Goal: Task Accomplishment & Management: Manage account settings

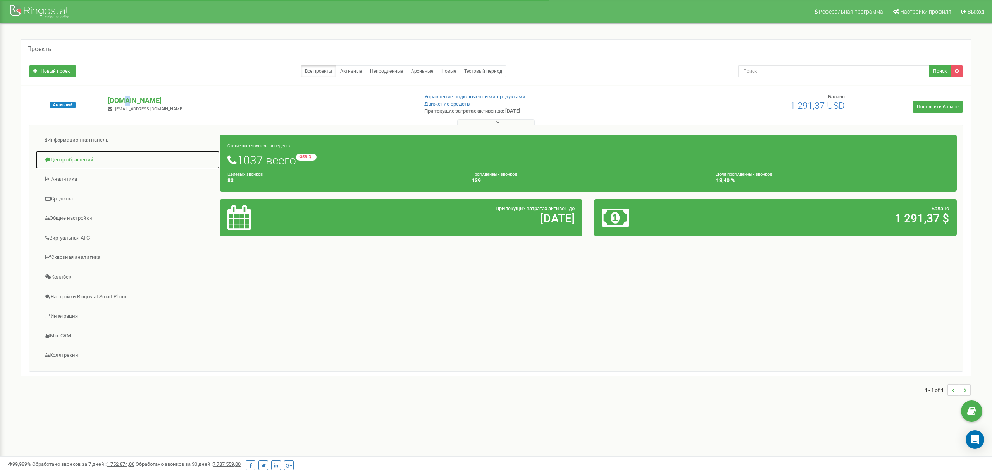
click at [76, 158] on link "Центр обращений" at bounding box center [127, 160] width 185 height 19
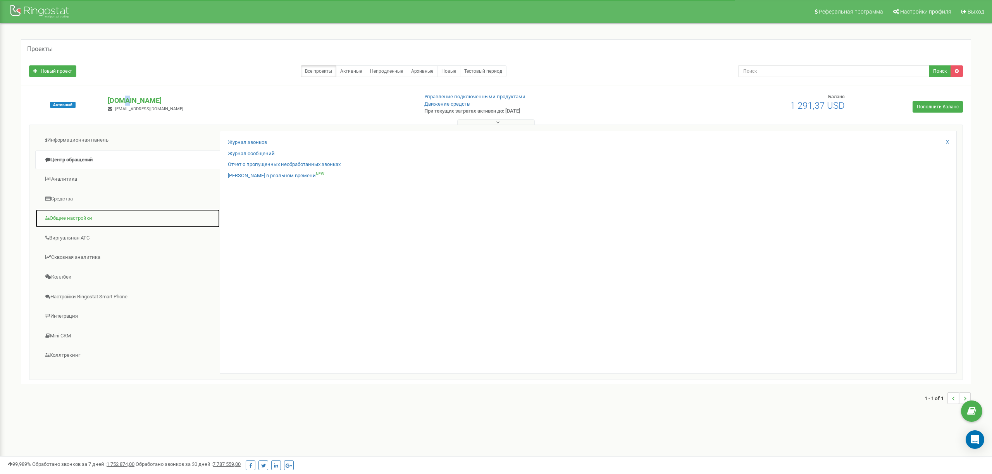
click at [72, 221] on link "Общие настройки" at bounding box center [127, 218] width 185 height 19
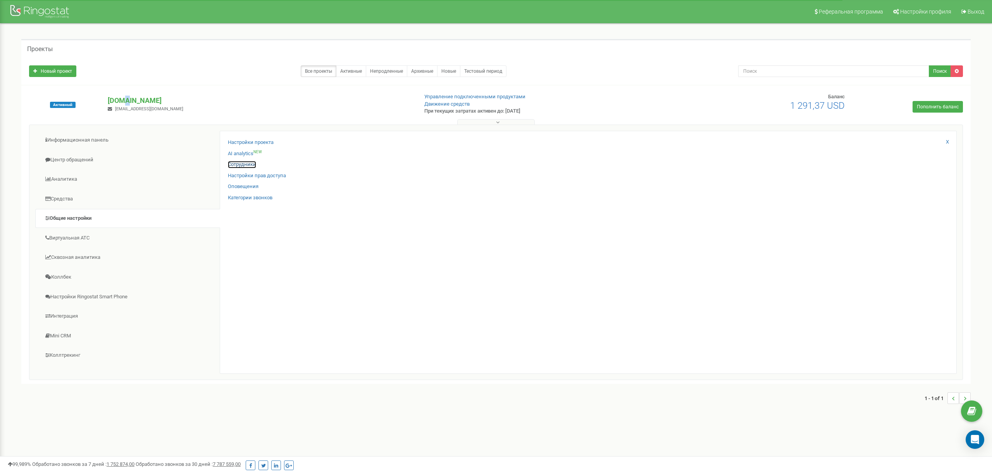
click at [242, 168] on link "Сотрудники" at bounding box center [242, 164] width 28 height 7
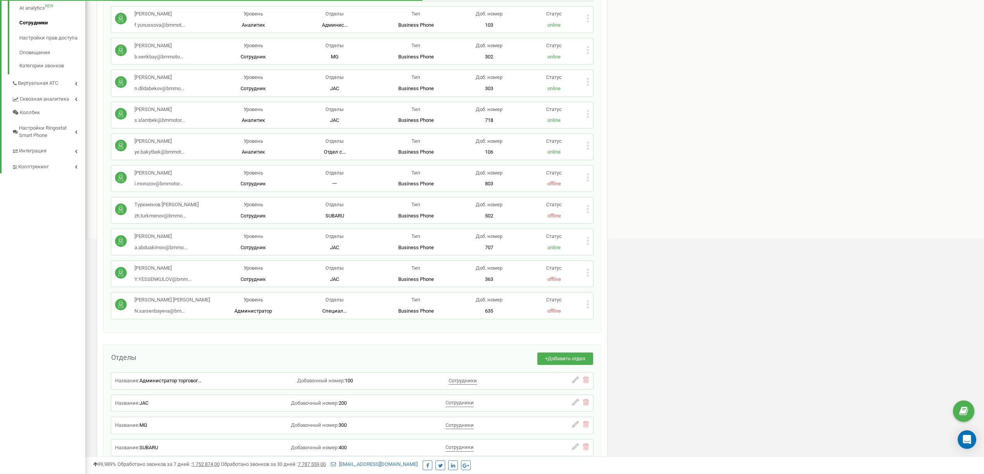
scroll to position [206, 0]
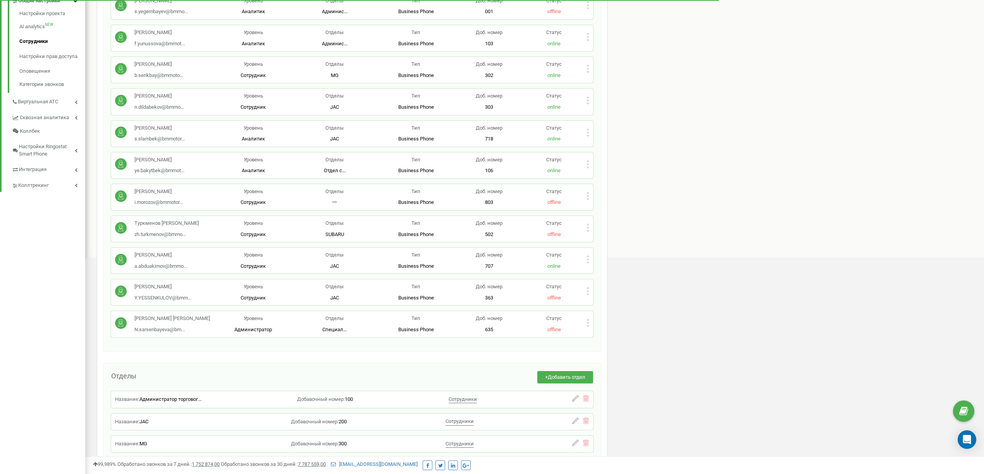
click at [587, 132] on icon at bounding box center [588, 132] width 2 height 2
click at [600, 146] on span "Редактировать" at bounding box center [617, 145] width 40 height 5
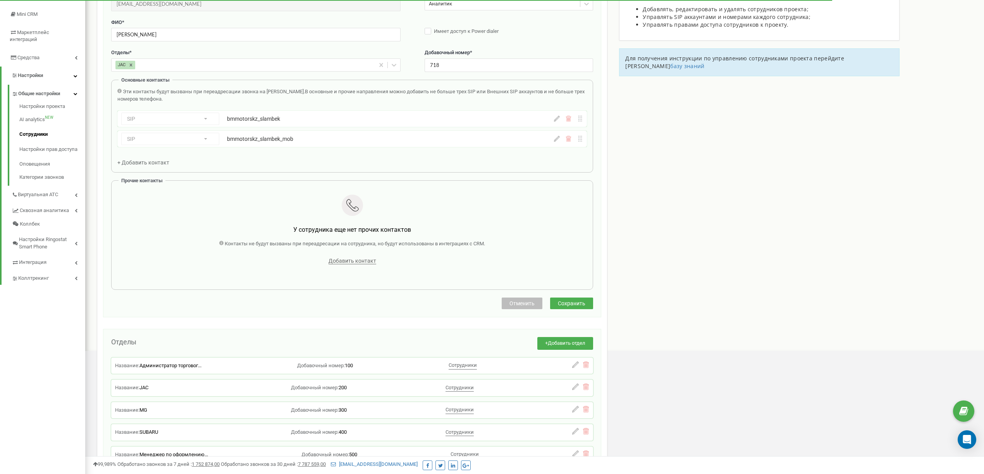
scroll to position [77, 0]
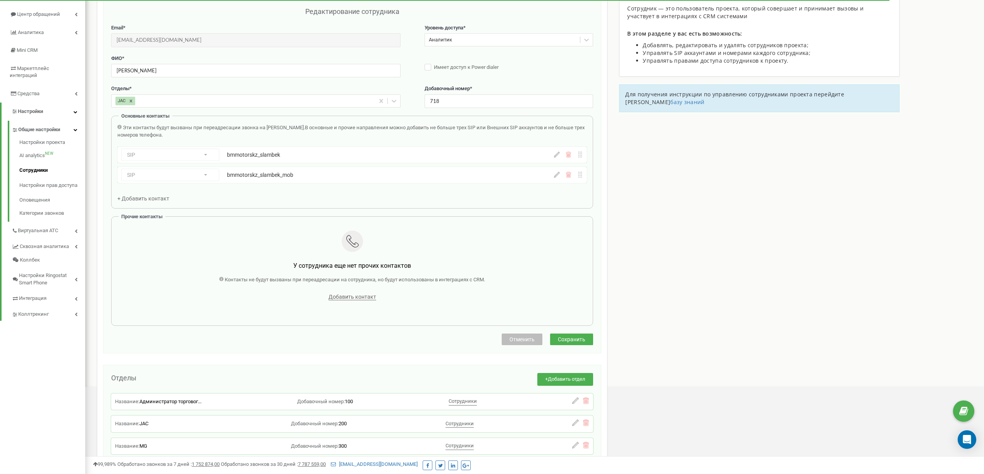
click at [557, 177] on icon at bounding box center [557, 175] width 6 height 6
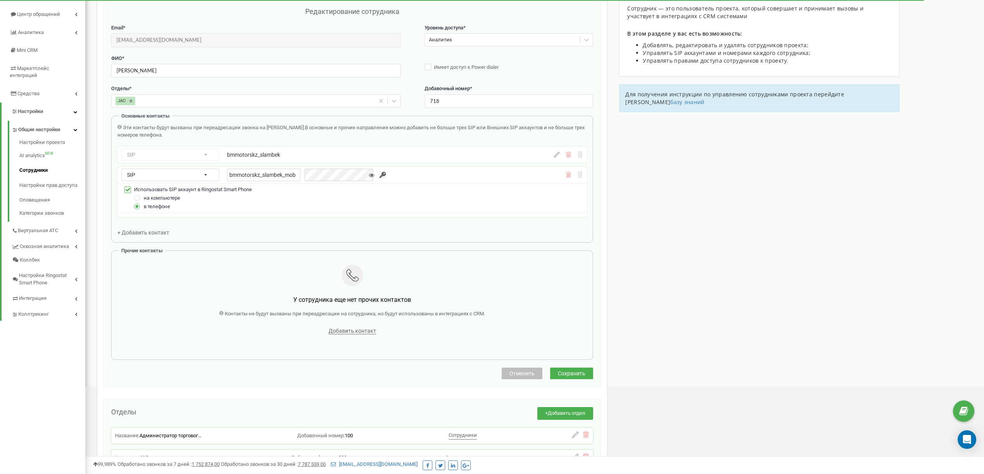
click at [380, 175] on div "bmmotorskz_slambek_mob" at bounding box center [370, 175] width 287 height 13
click at [379, 175] on input "button" at bounding box center [383, 175] width 8 height 8
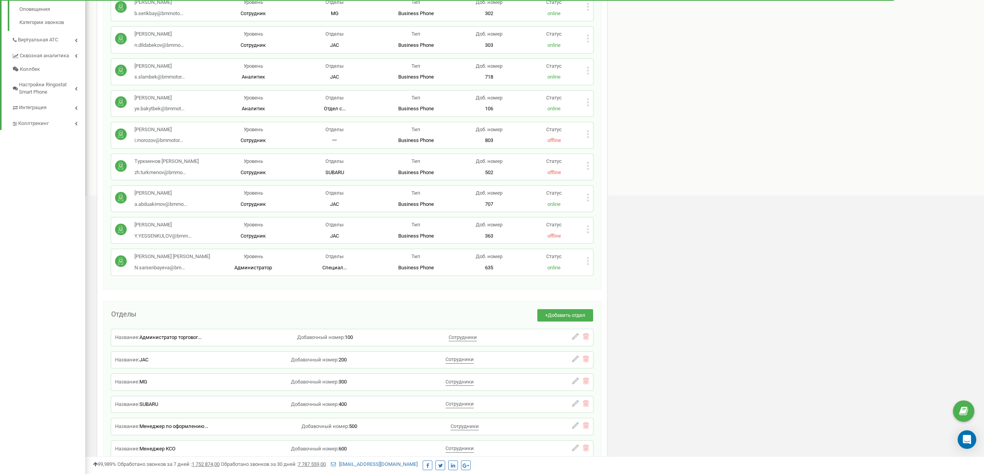
scroll to position [239, 0]
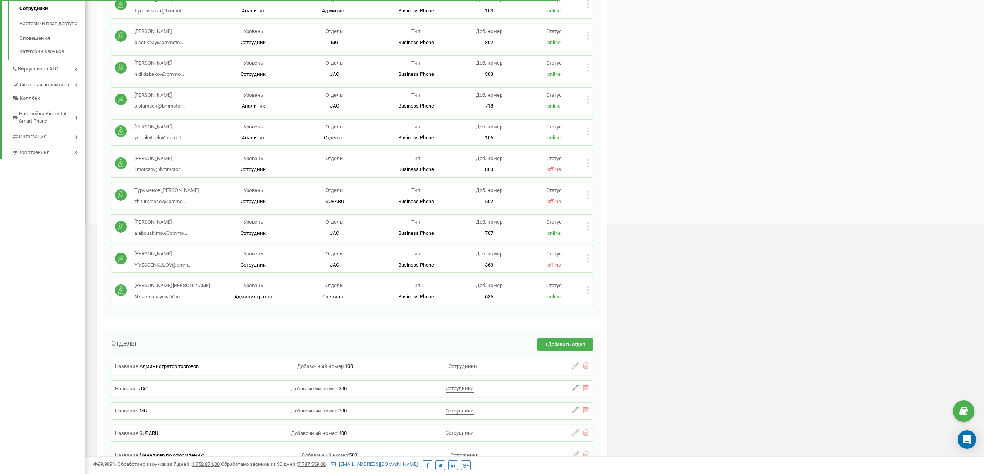
click at [587, 287] on icon at bounding box center [588, 287] width 2 height 2
click at [597, 301] on span "Редактировать" at bounding box center [617, 303] width 40 height 5
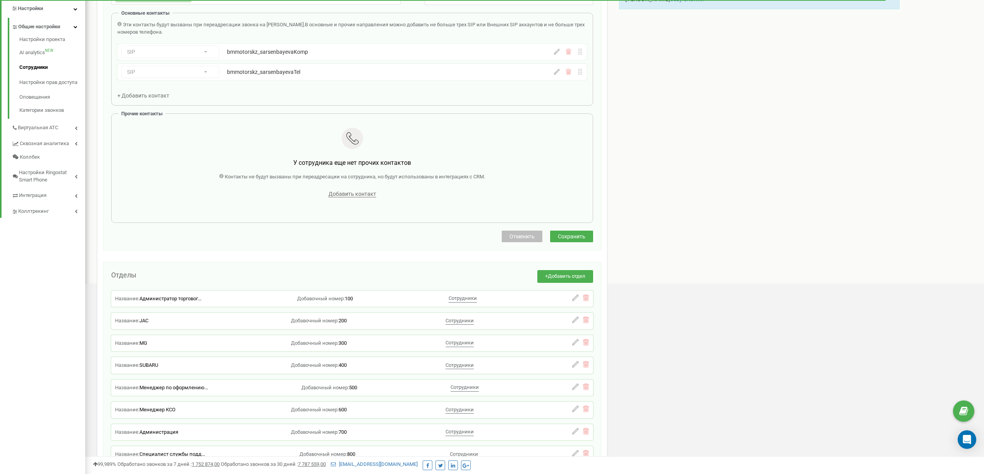
scroll to position [129, 0]
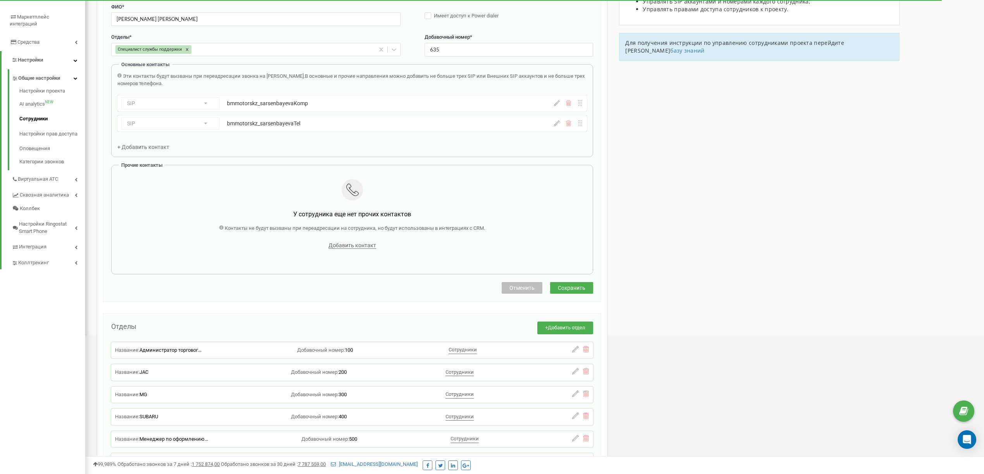
click at [557, 104] on icon at bounding box center [557, 103] width 6 height 6
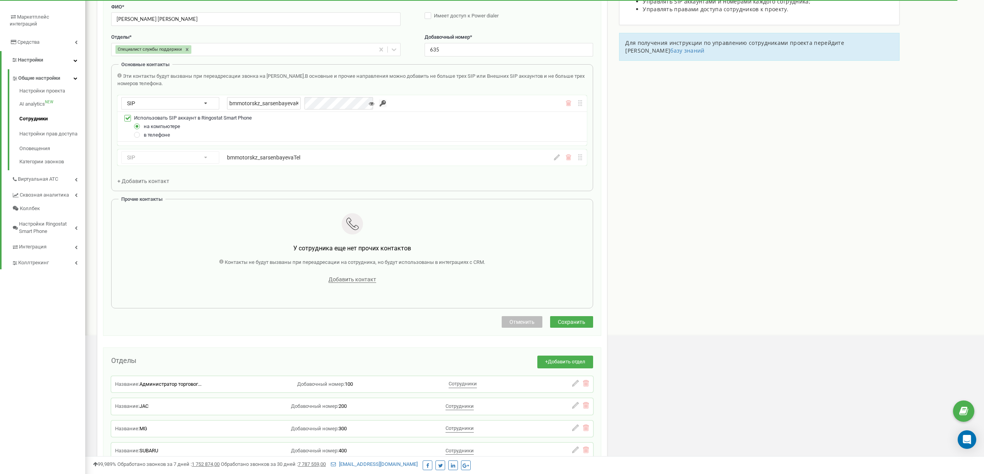
click at [379, 101] on input "button" at bounding box center [383, 104] width 8 height 8
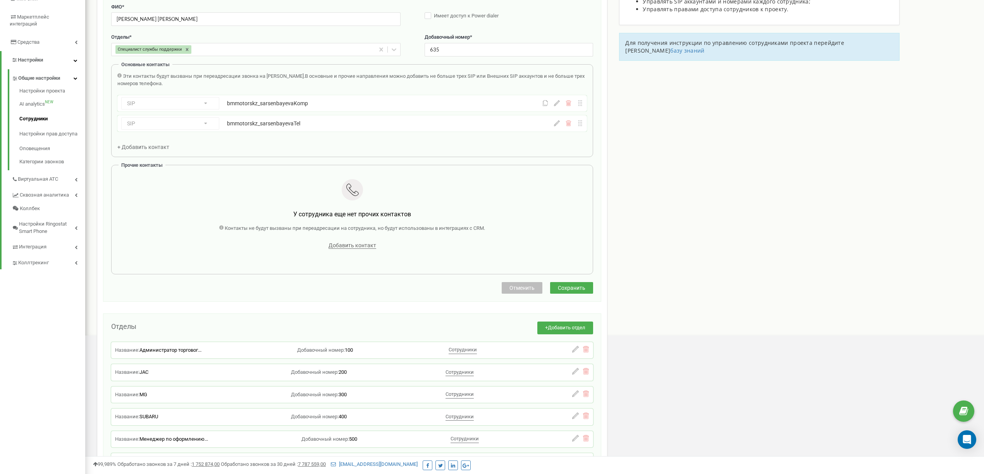
click at [557, 106] on icon at bounding box center [557, 103] width 6 height 6
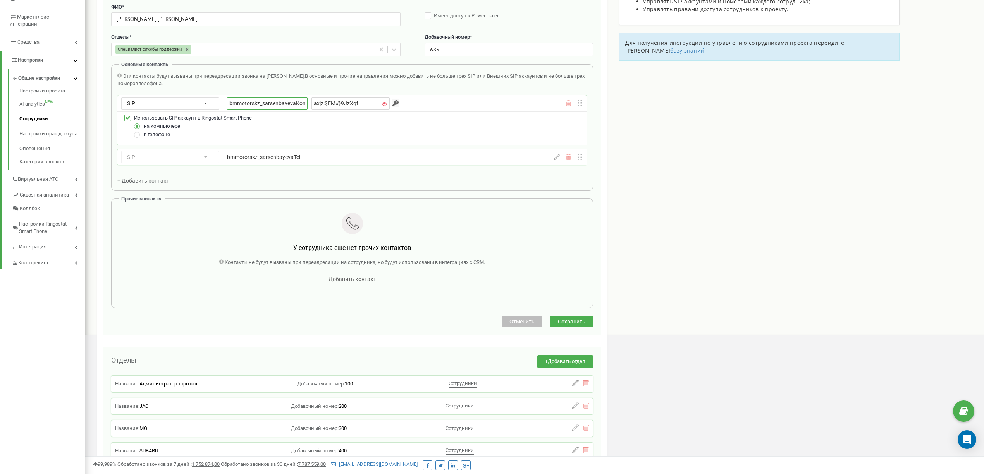
click at [256, 104] on input "bmmotorskz_sarsenbayevaKomp" at bounding box center [267, 103] width 81 height 12
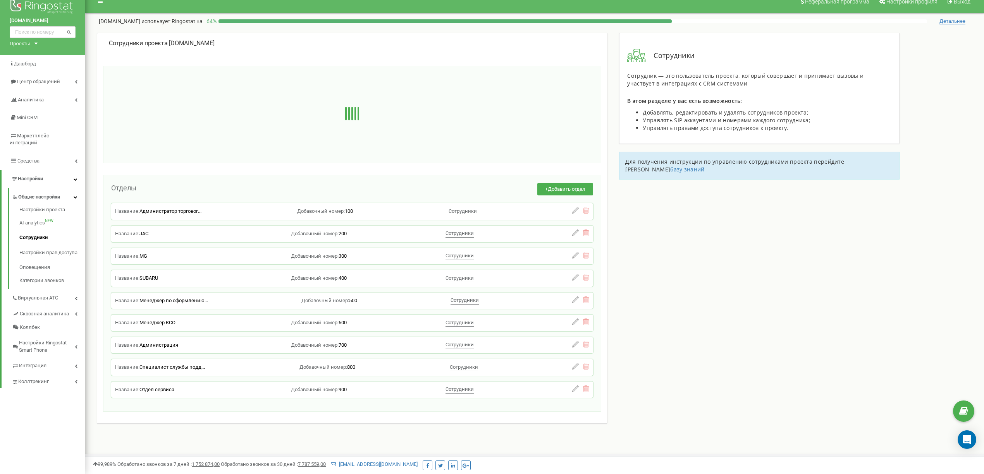
scroll to position [10, 0]
